Goal: Task Accomplishment & Management: Use online tool/utility

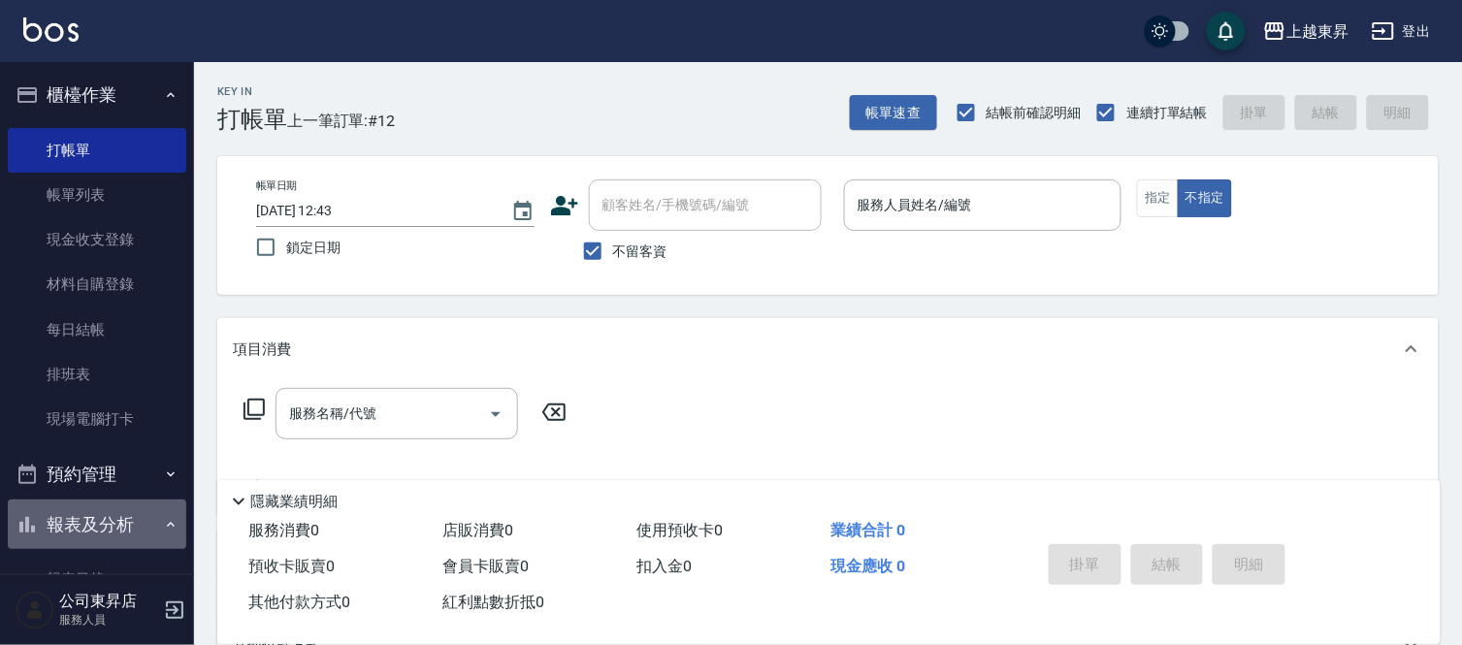
click at [144, 517] on button "報表及分析" at bounding box center [97, 525] width 178 height 50
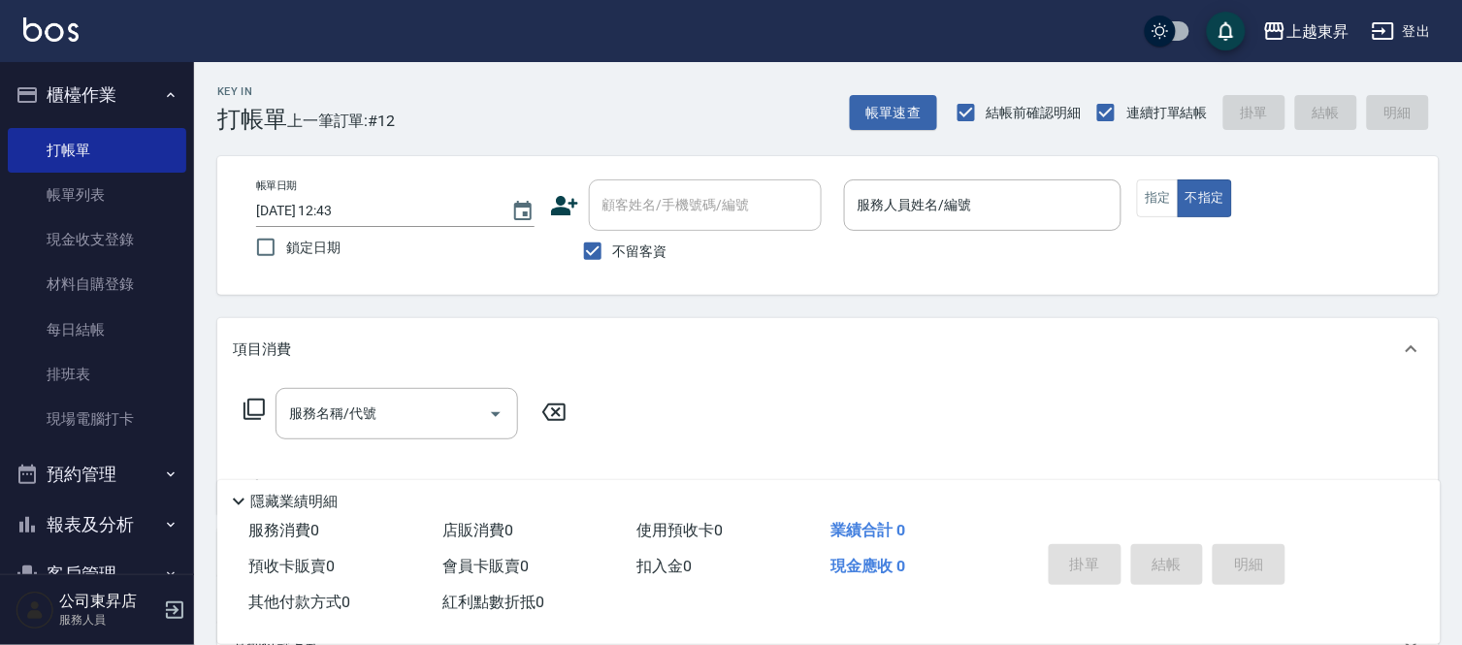
click at [146, 517] on button "報表及分析" at bounding box center [97, 525] width 178 height 50
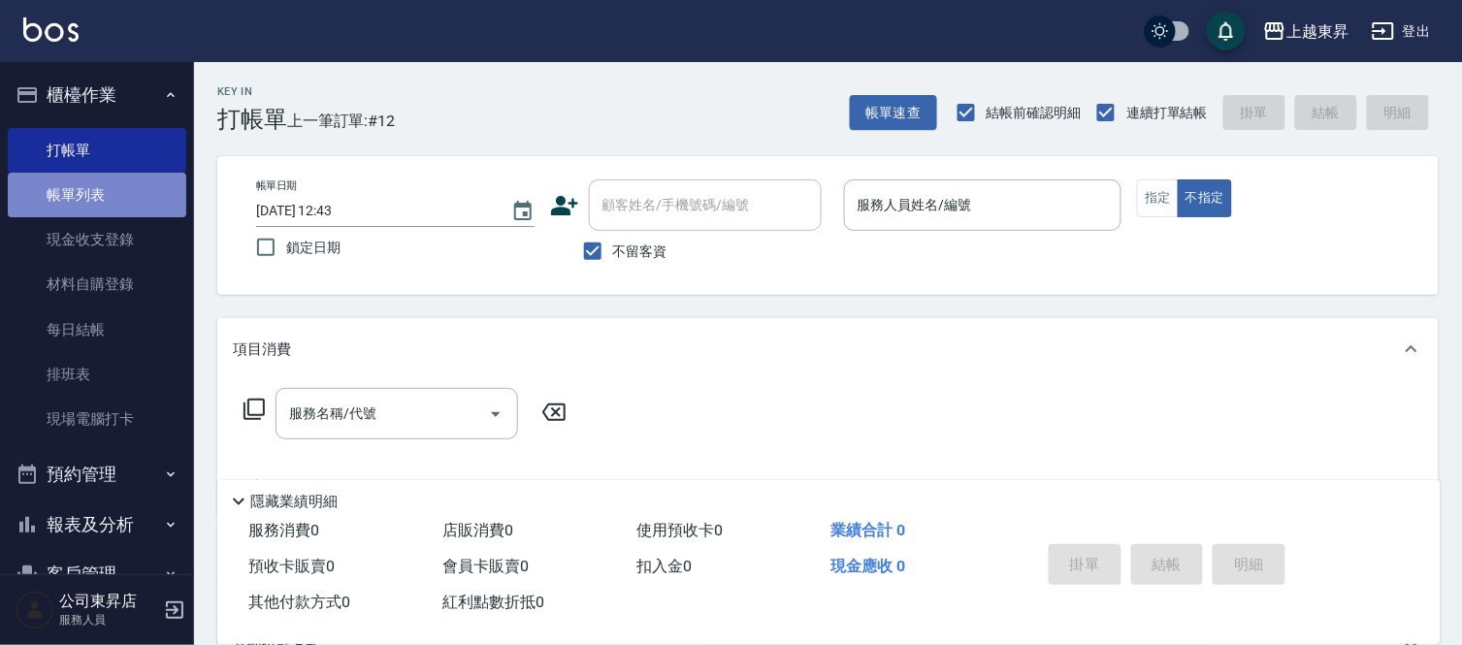
click at [122, 185] on link "帳單列表" at bounding box center [97, 195] width 178 height 45
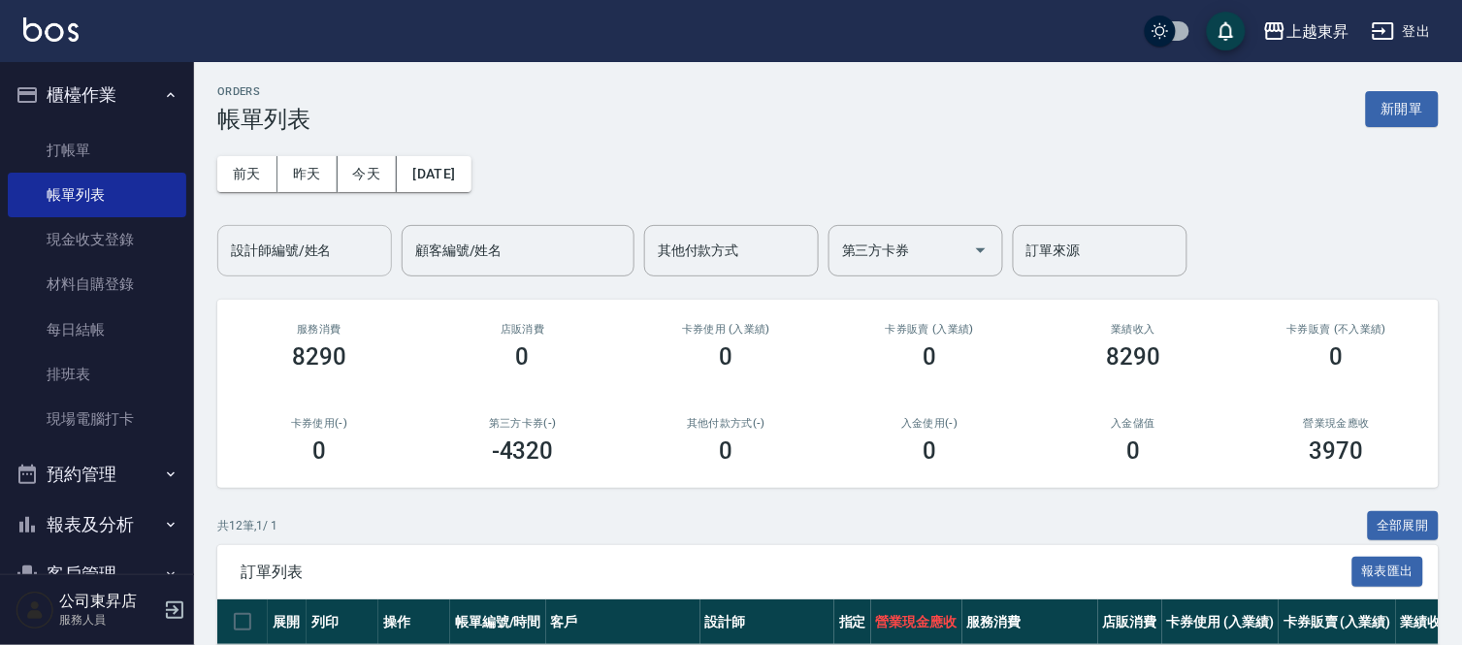
click at [253, 240] on input "設計師編號/姓名" at bounding box center [304, 251] width 157 height 34
click at [266, 248] on input "設計師編號/姓名" at bounding box center [304, 251] width 157 height 34
click at [267, 246] on input "設計師編號/姓名" at bounding box center [304, 251] width 157 height 34
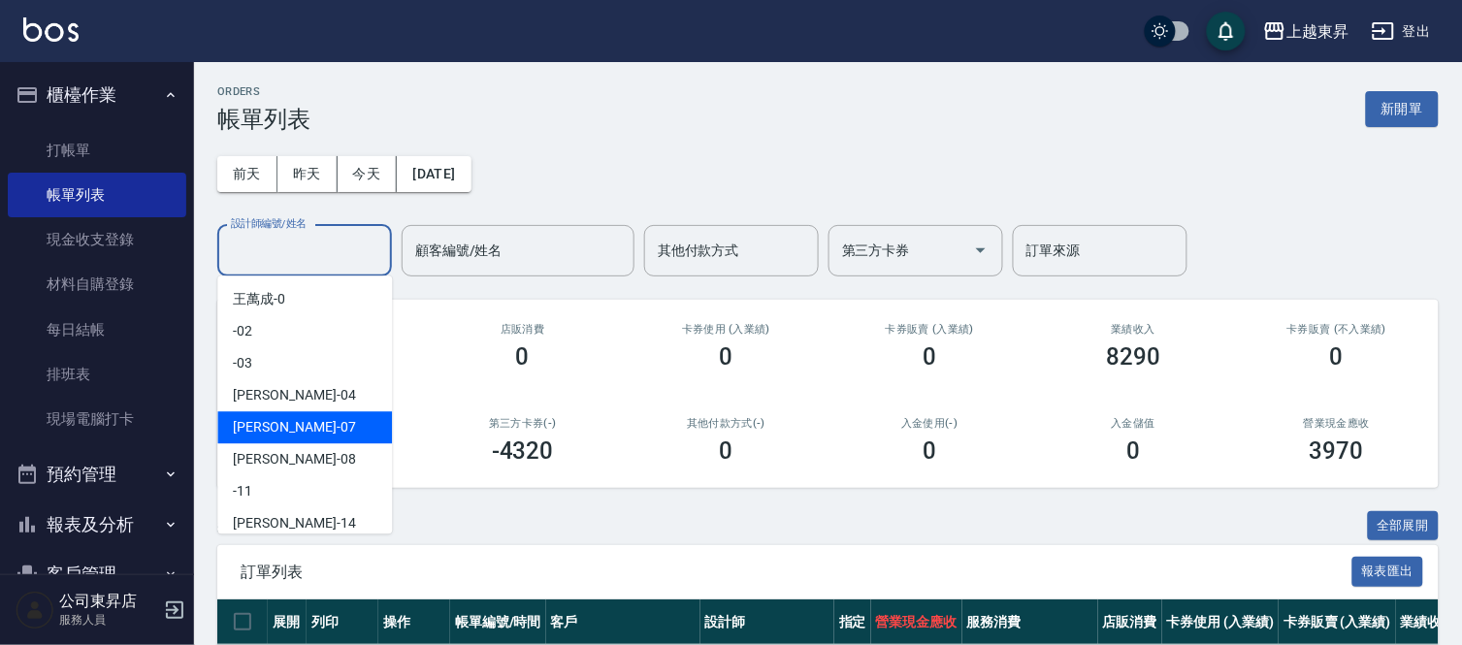
click at [260, 415] on div "榮松 -07" at bounding box center [304, 427] width 175 height 32
type input "[PERSON_NAME]-07"
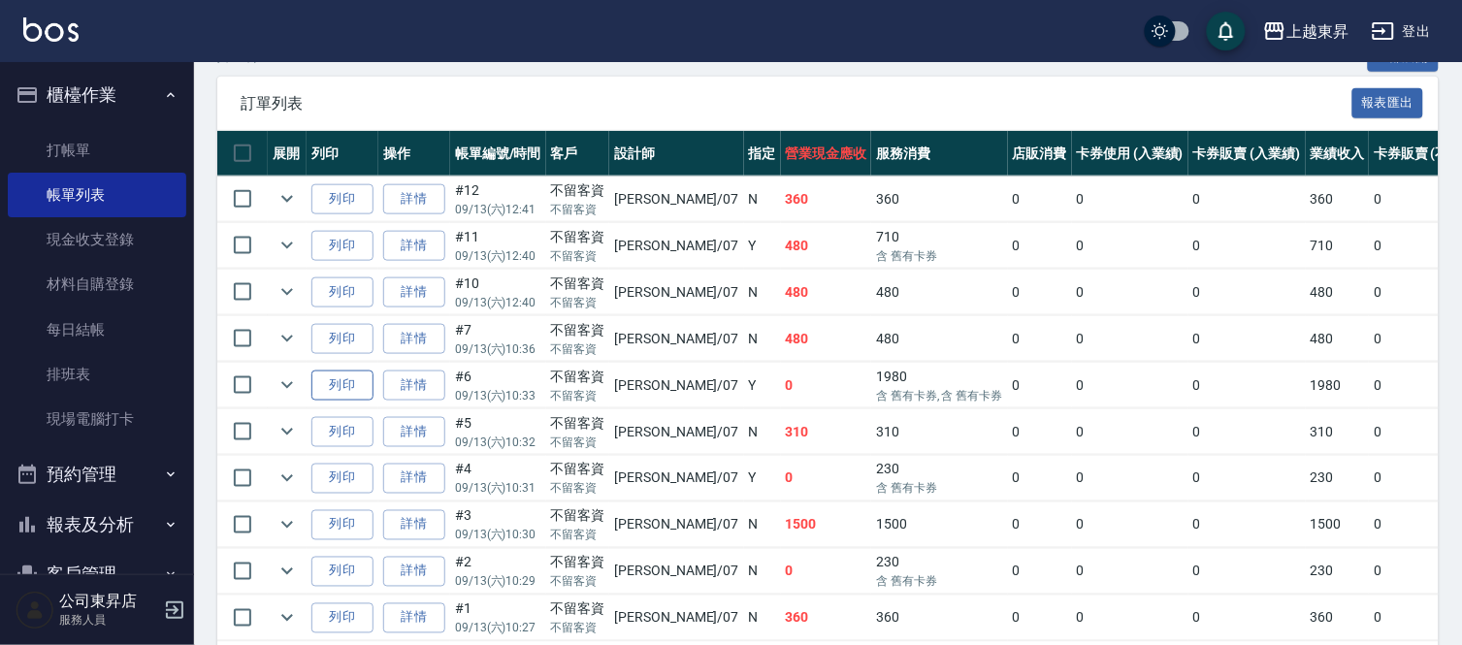
scroll to position [431, 0]
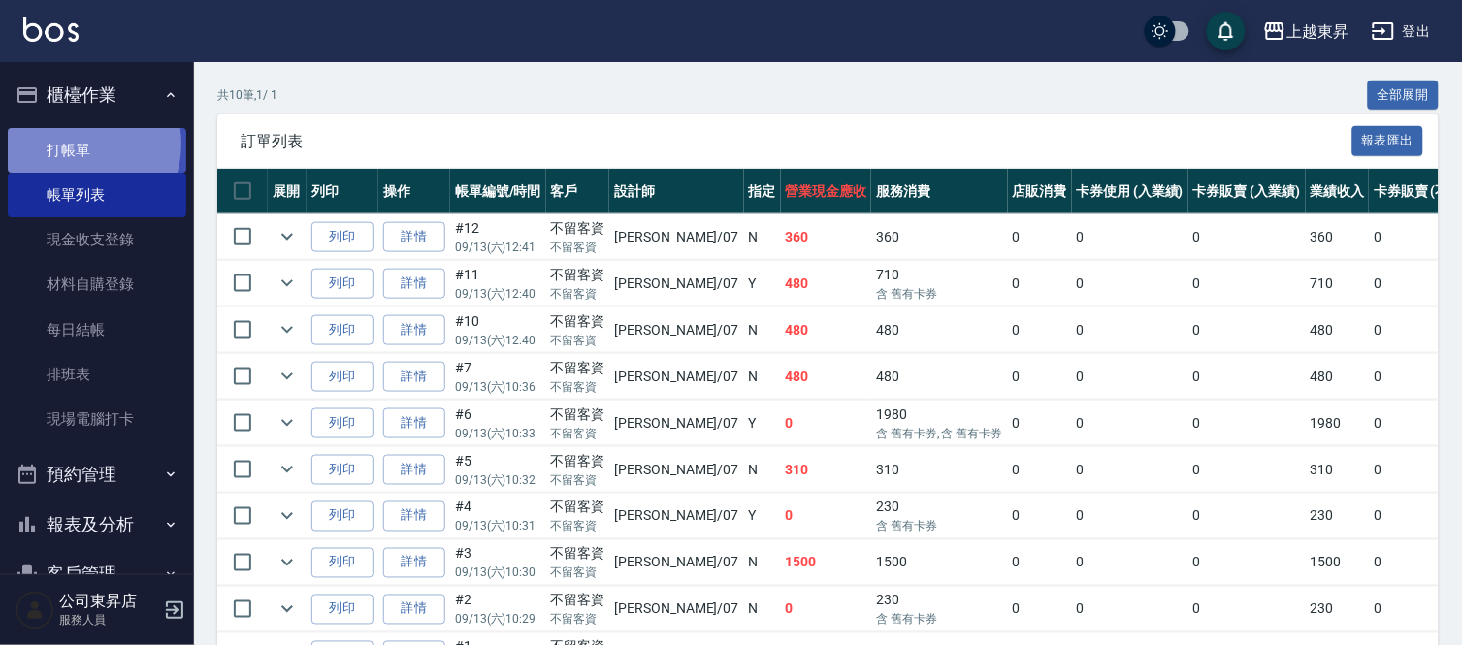
click at [79, 144] on link "打帳單" at bounding box center [97, 150] width 178 height 45
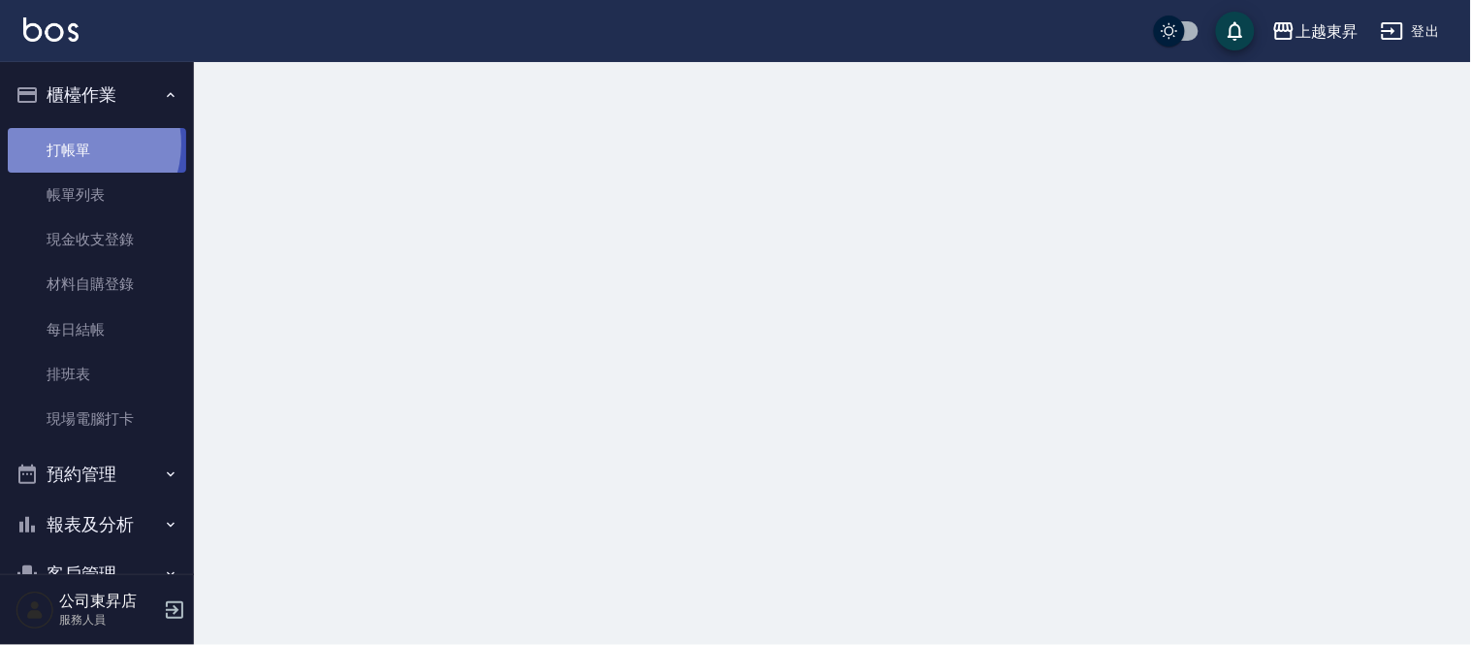
click at [79, 145] on link "打帳單" at bounding box center [97, 150] width 178 height 45
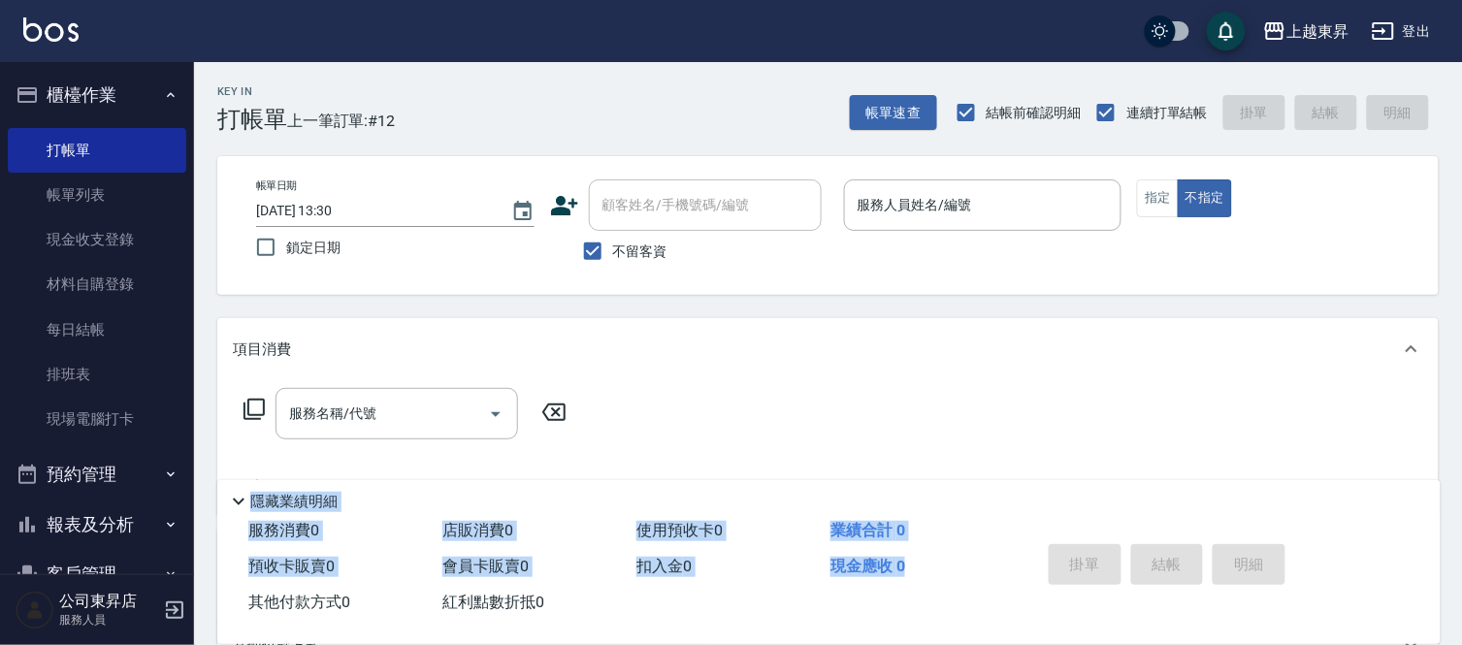
drag, startPoint x: 218, startPoint y: 579, endPoint x: 229, endPoint y: 596, distance: 19.6
click at [229, 603] on div "Key In 打帳單 上一筆訂單:#12 帳單速查 結帳前確認明細 連續打單結帳 掛單 結帳 明細 帳單日期 [DATE] 13:30 鎖定日期 顧客姓名/手…" at bounding box center [828, 481] width 1268 height 838
click at [227, 607] on div "服務消費 0 店販消費 0 使用預收卡 0 業績合計 0 預收卡販賣 0 會員卡販賣 0 扣入金 0 現金應收 0 其他付款方式 0 紅利點數折抵 0" at bounding box center [617, 567] width 800 height 108
click at [233, 601] on div "服務消費 0 店販消費 0 使用預收卡 0 業績合計 0 預收卡販賣 0 會員卡販賣 0 扣入金 0 現金應收 0 其他付款方式 0 紅利點數折抵 0" at bounding box center [617, 567] width 800 height 108
click at [236, 601] on div "服務消費 0 店販消費 0 使用預收卡 0 業績合計 0 預收卡販賣 0 會員卡販賣 0 扣入金 0 現金應收 0 其他付款方式 0 紅利點數折抵 0" at bounding box center [617, 567] width 800 height 108
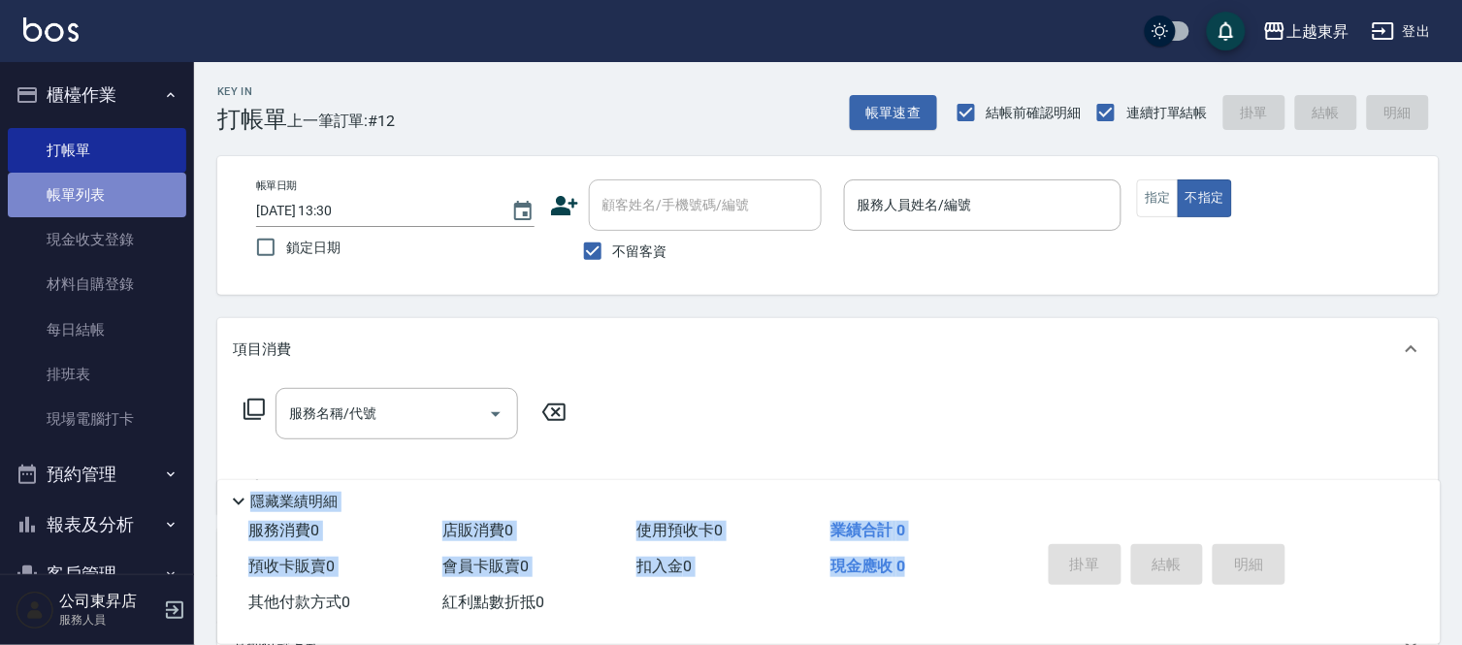
click at [101, 190] on link "帳單列表" at bounding box center [97, 195] width 178 height 45
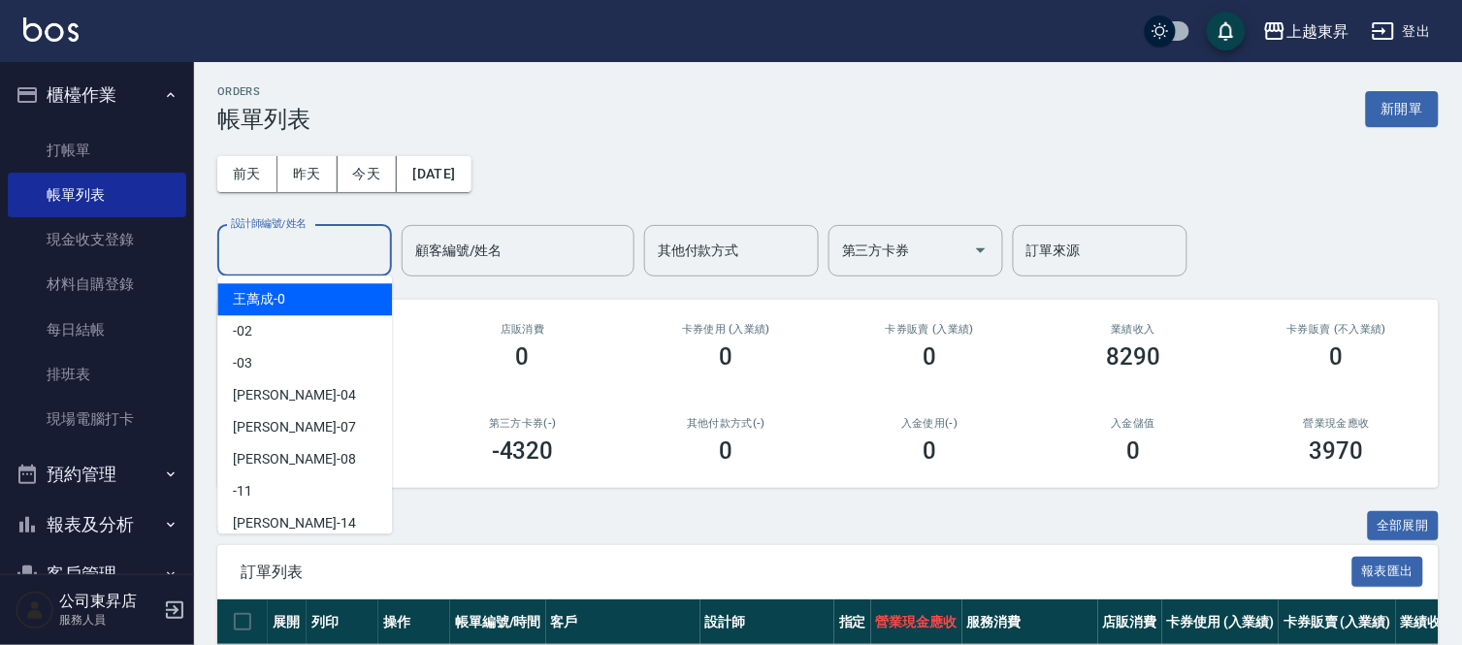
click at [263, 244] on input "設計師編號/姓名" at bounding box center [304, 251] width 157 height 34
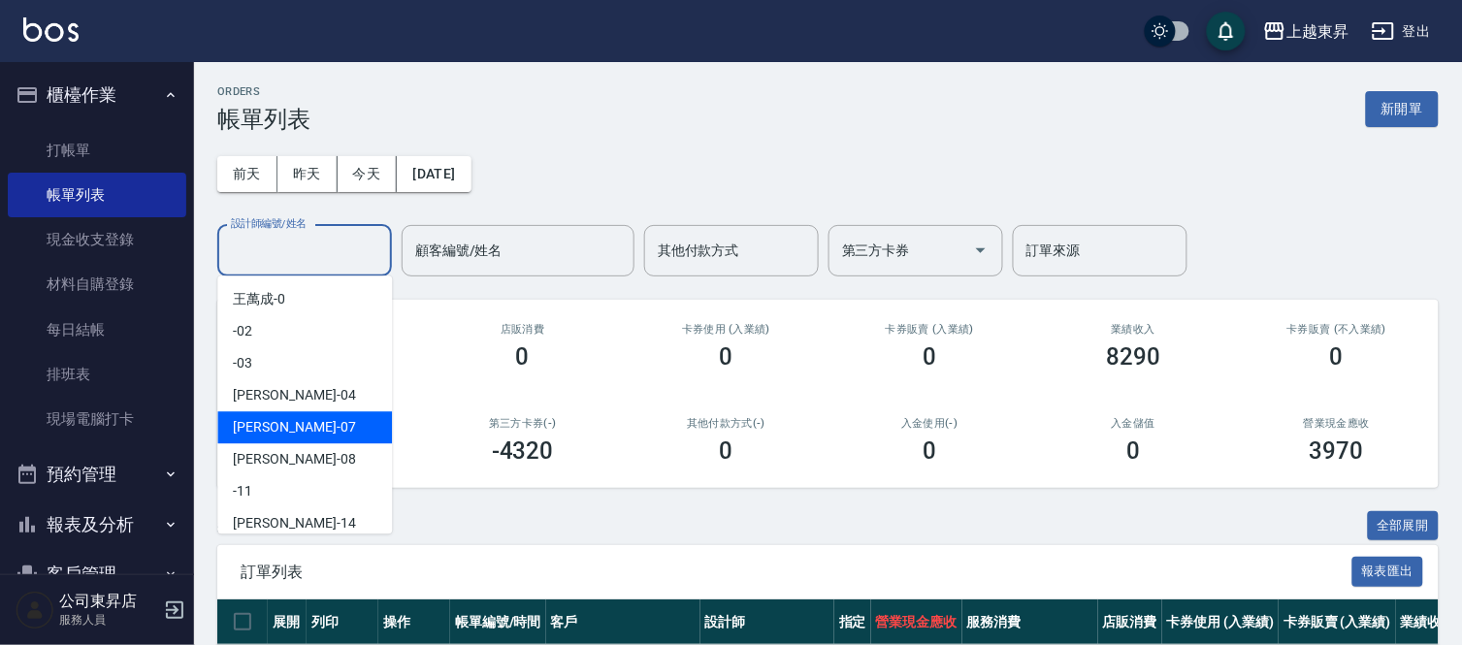
click at [281, 421] on div "榮松 -07" at bounding box center [304, 427] width 175 height 32
type input "[PERSON_NAME]-07"
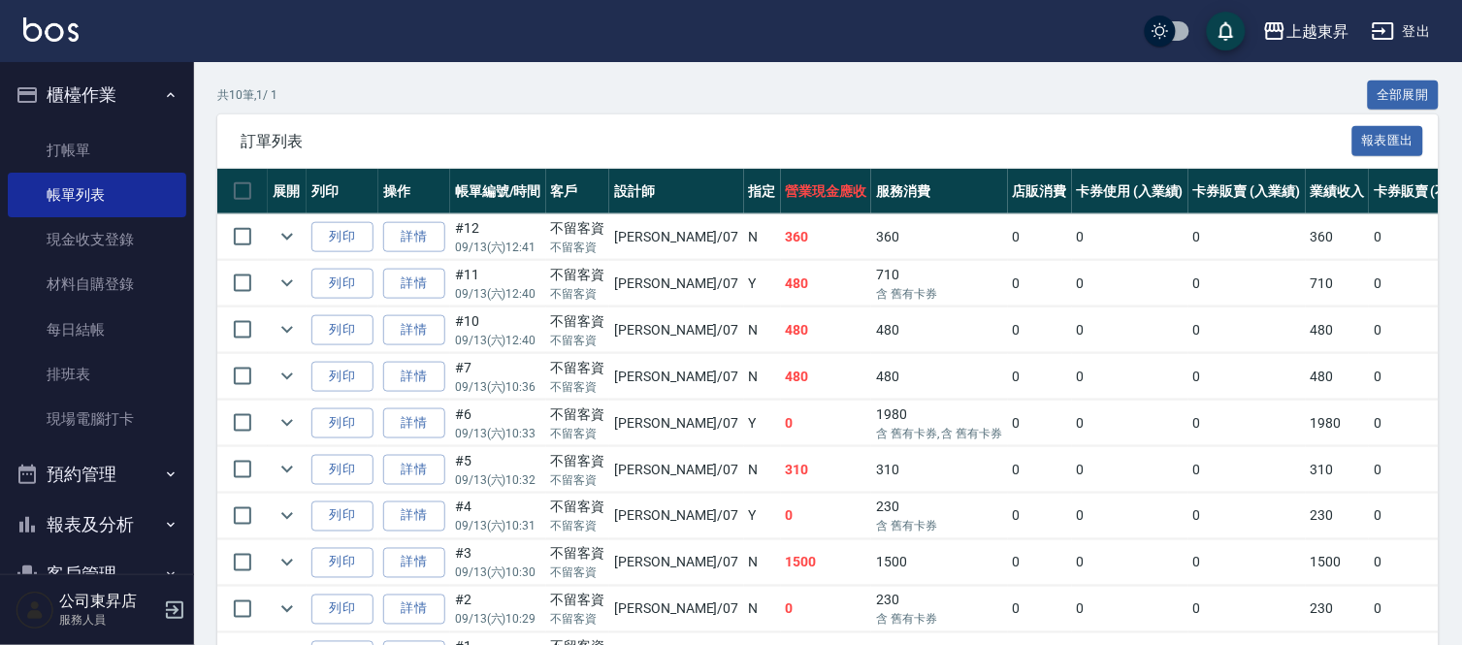
scroll to position [108, 0]
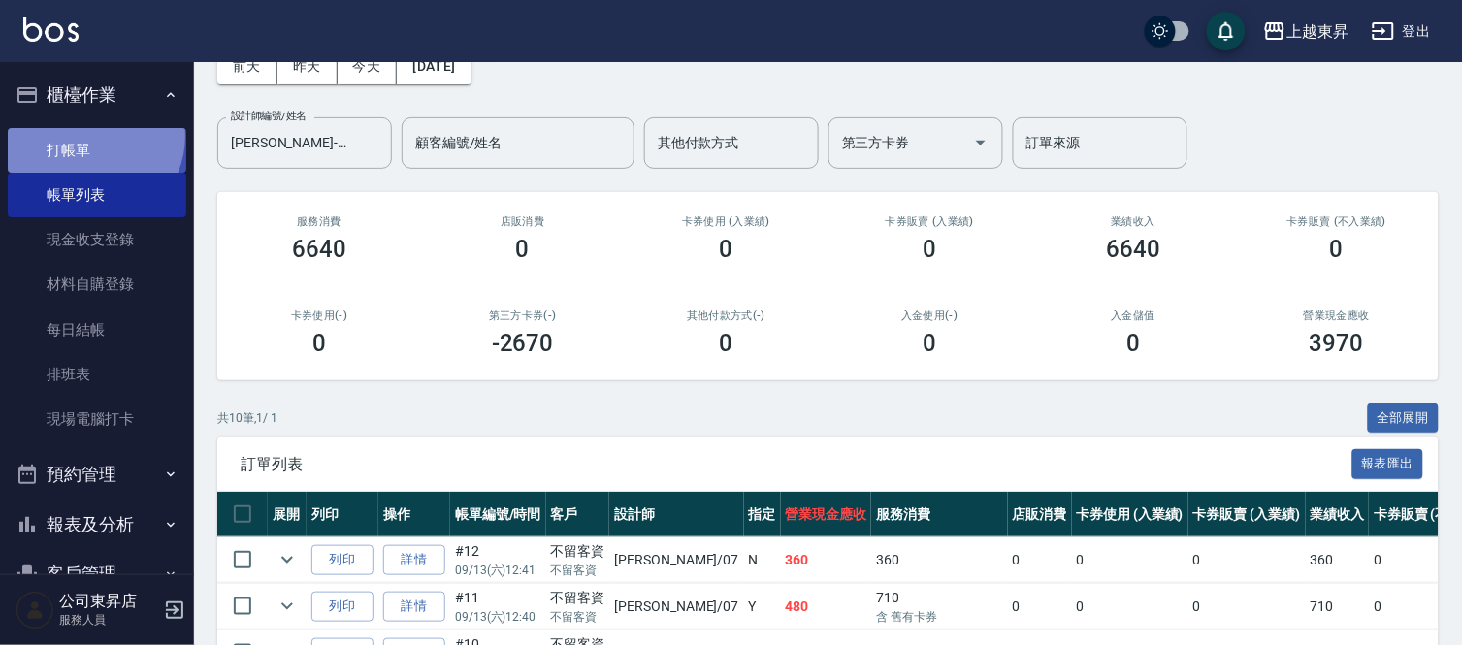
click at [90, 136] on link "打帳單" at bounding box center [97, 150] width 178 height 45
